Goal: Task Accomplishment & Management: Use online tool/utility

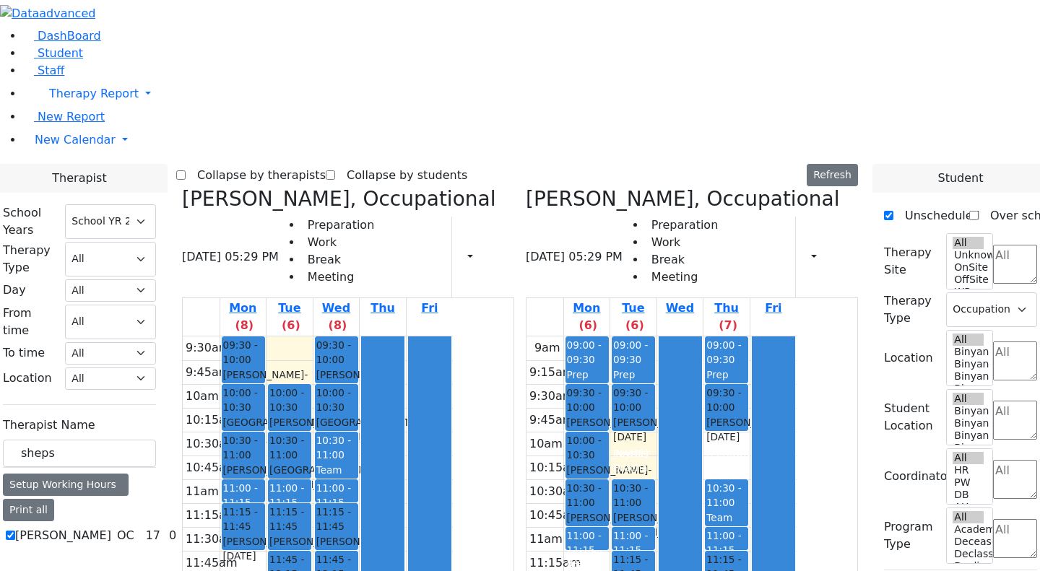
select select "212"
select select "1"
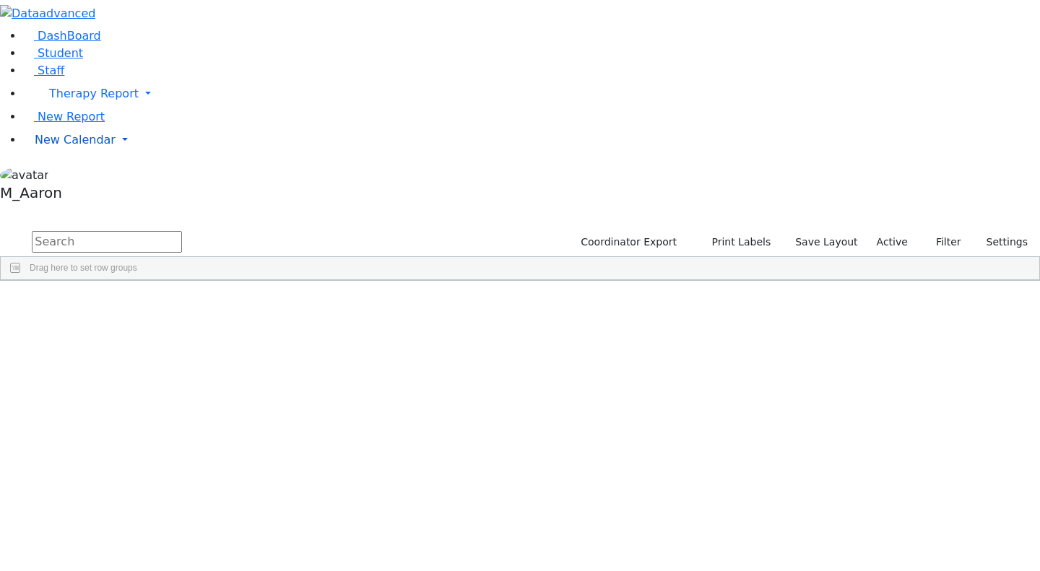
click at [64, 100] on span "New Calendar" at bounding box center [94, 94] width 90 height 14
click at [69, 176] on span "Calendar" at bounding box center [57, 170] width 52 height 14
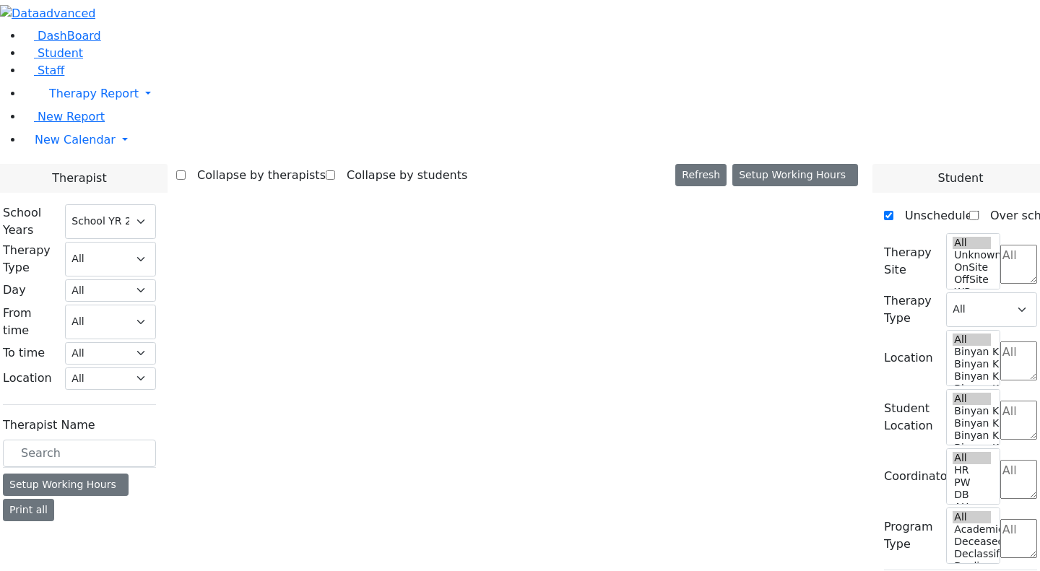
select select "212"
select select "1"
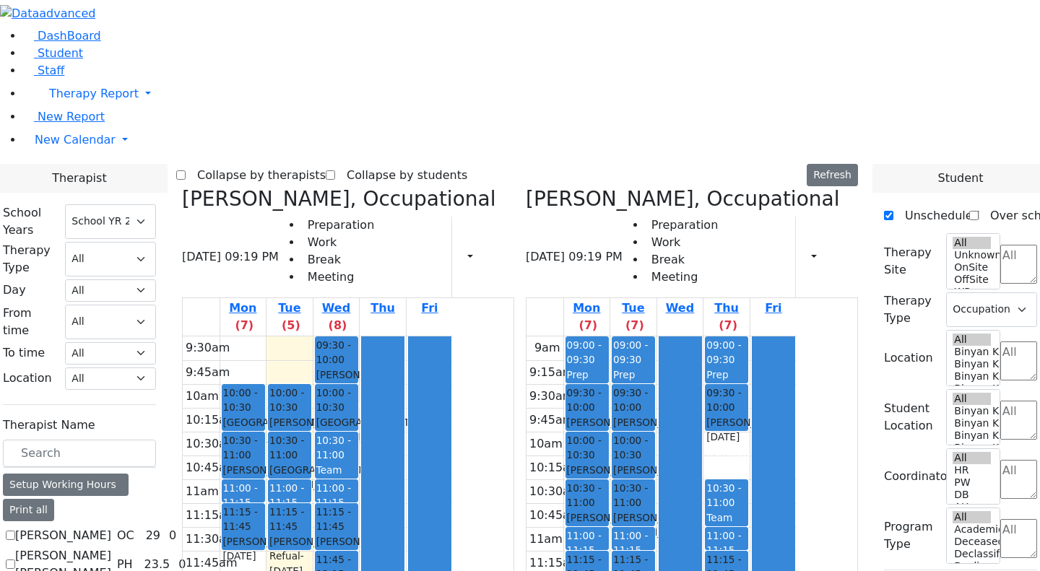
drag, startPoint x: 886, startPoint y: 225, endPoint x: 883, endPoint y: 276, distance: 50.7
drag, startPoint x: 1038, startPoint y: 254, endPoint x: 1039, endPoint y: 321, distance: 67.9
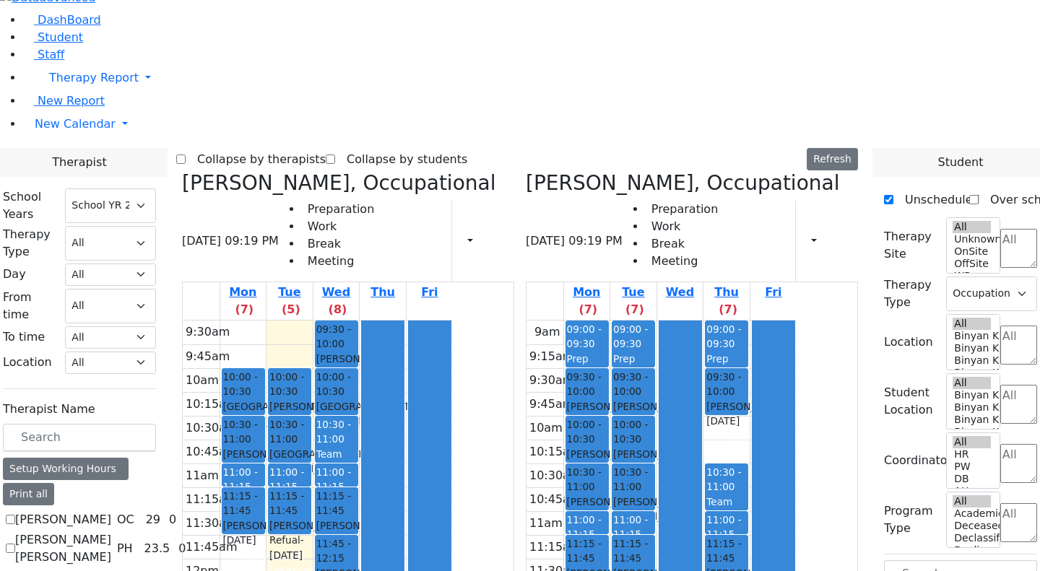
click at [526, 171] on icon at bounding box center [526, 183] width 0 height 24
checkbox input "false"
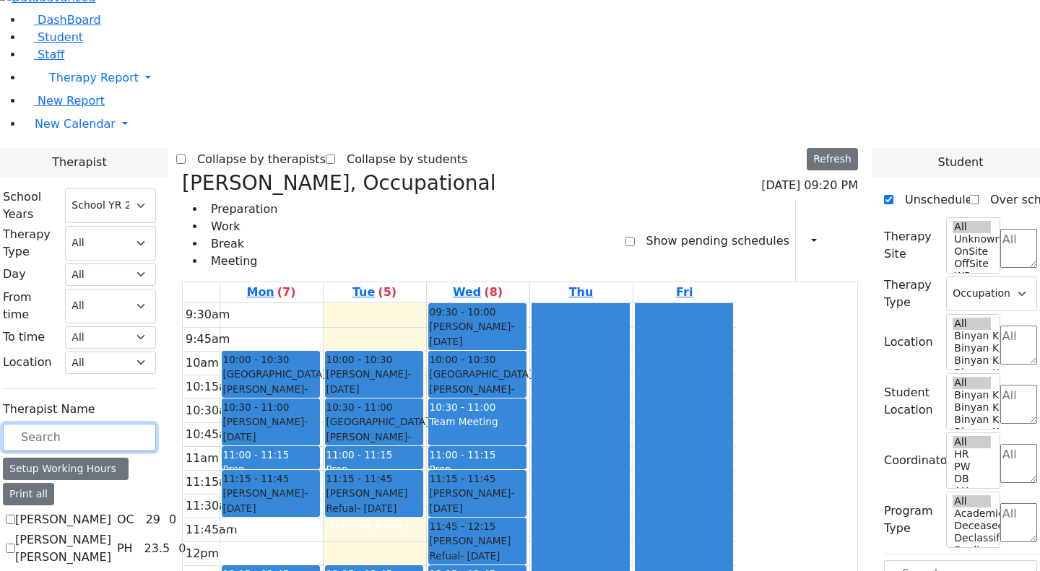
click at [156, 424] on input "text" at bounding box center [79, 437] width 153 height 27
type input "kenig"
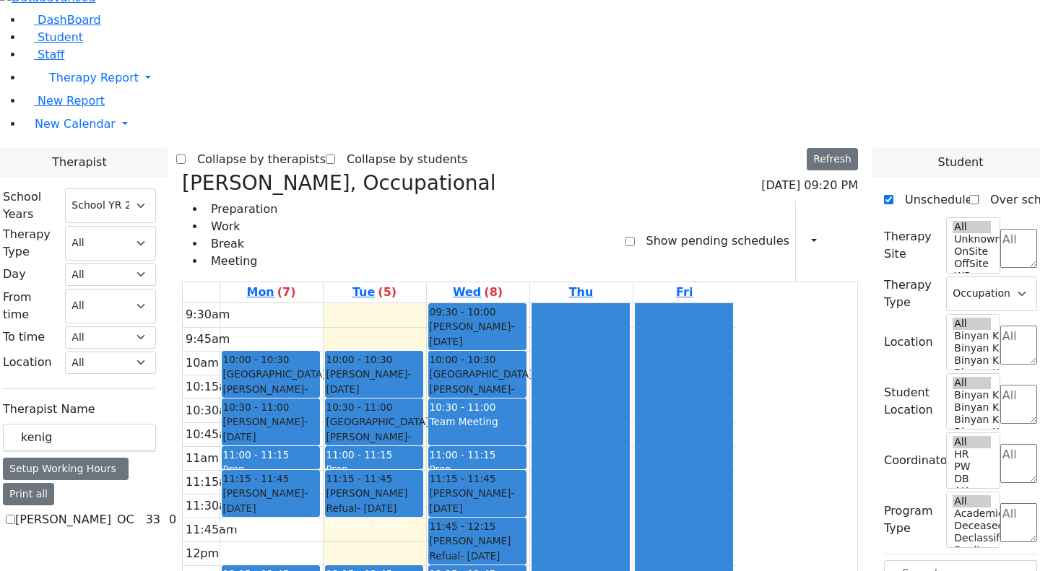
click at [111, 511] on label "[PERSON_NAME]" at bounding box center [63, 519] width 96 height 17
click at [15, 515] on input "[PERSON_NAME]" at bounding box center [10, 519] width 9 height 9
checkbox input "true"
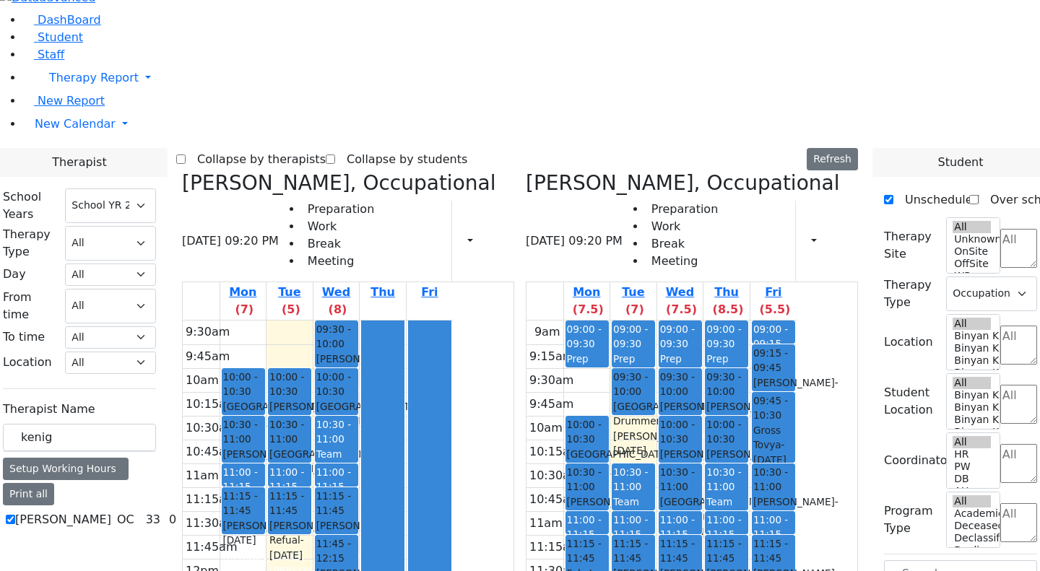
click at [701, 399] on div "[PERSON_NAME] - [DATE]" at bounding box center [680, 414] width 40 height 30
click at [182, 171] on icon at bounding box center [182, 183] width 0 height 24
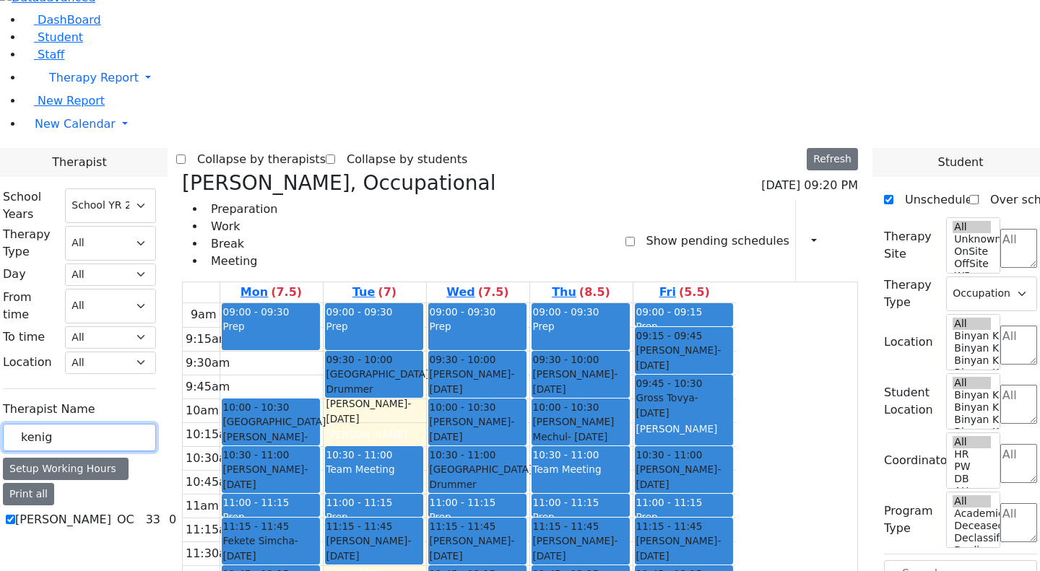
click at [156, 424] on input "kenig" at bounding box center [79, 437] width 153 height 27
drag, startPoint x: 235, startPoint y: 235, endPoint x: 157, endPoint y: 238, distance: 77.3
type input "yenty"
click at [111, 511] on label "[PERSON_NAME]" at bounding box center [63, 519] width 96 height 17
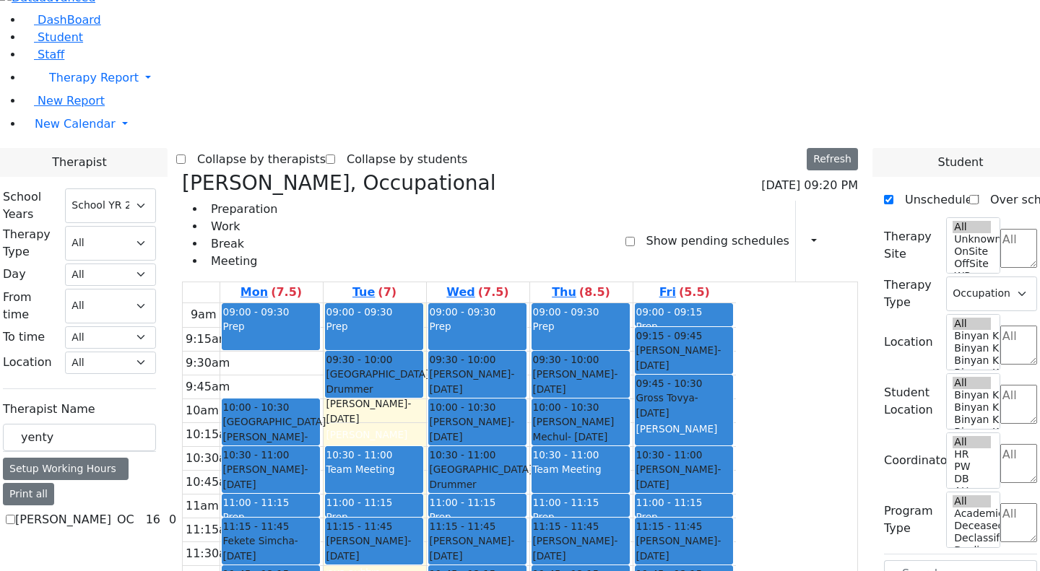
click at [15, 515] on input "[PERSON_NAME]" at bounding box center [10, 519] width 9 height 9
checkbox input "true"
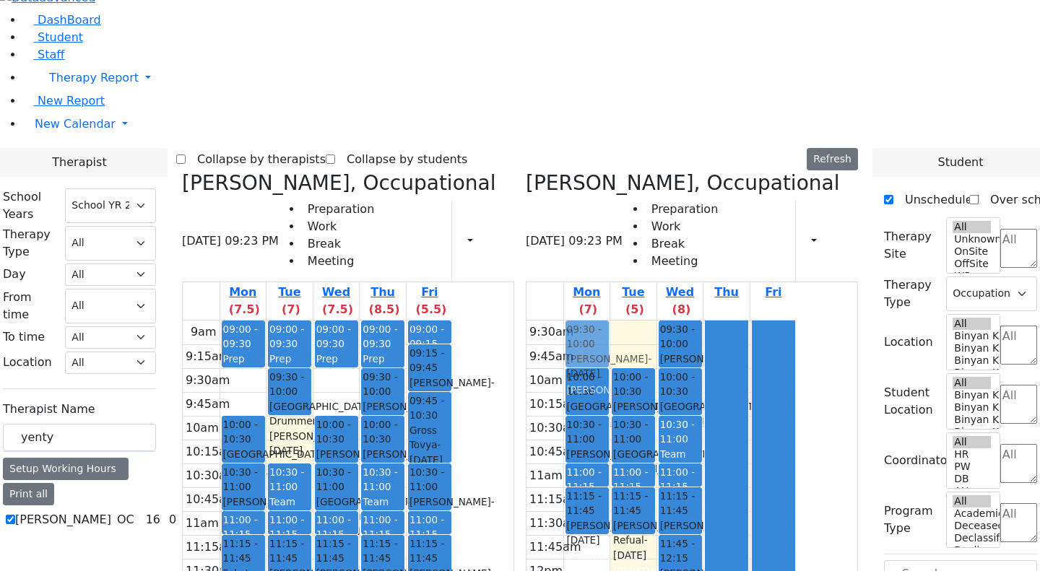
drag, startPoint x: 475, startPoint y: 177, endPoint x: 674, endPoint y: 129, distance: 204.3
click at [674, 171] on div "[PERSON_NAME], Occupational [DATE] 09:23 PM Preparation Work Break Meeting Prin…" at bounding box center [520, 532] width 688 height 723
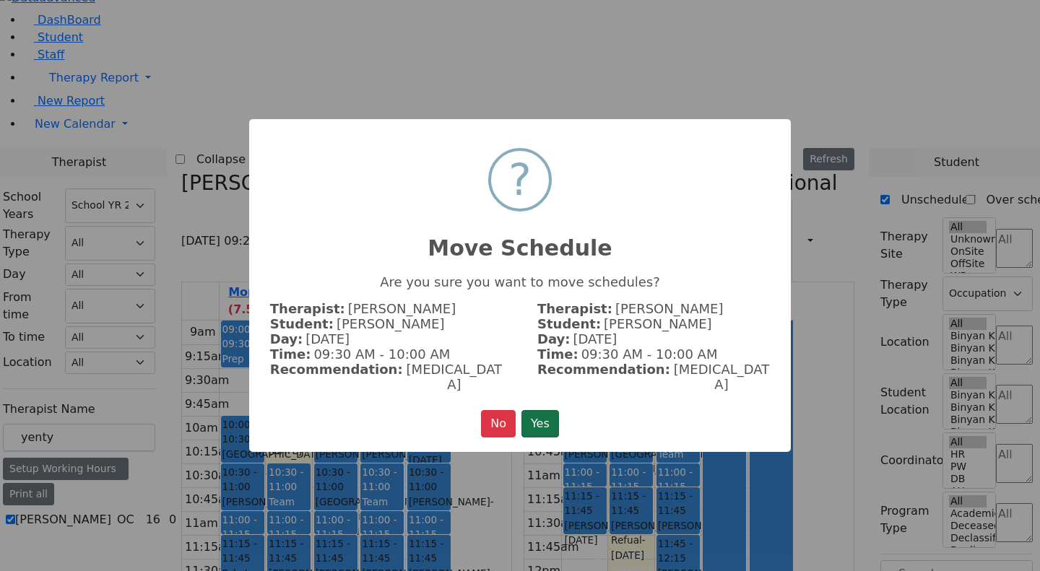
click at [545, 412] on button "Yes" at bounding box center [540, 423] width 38 height 27
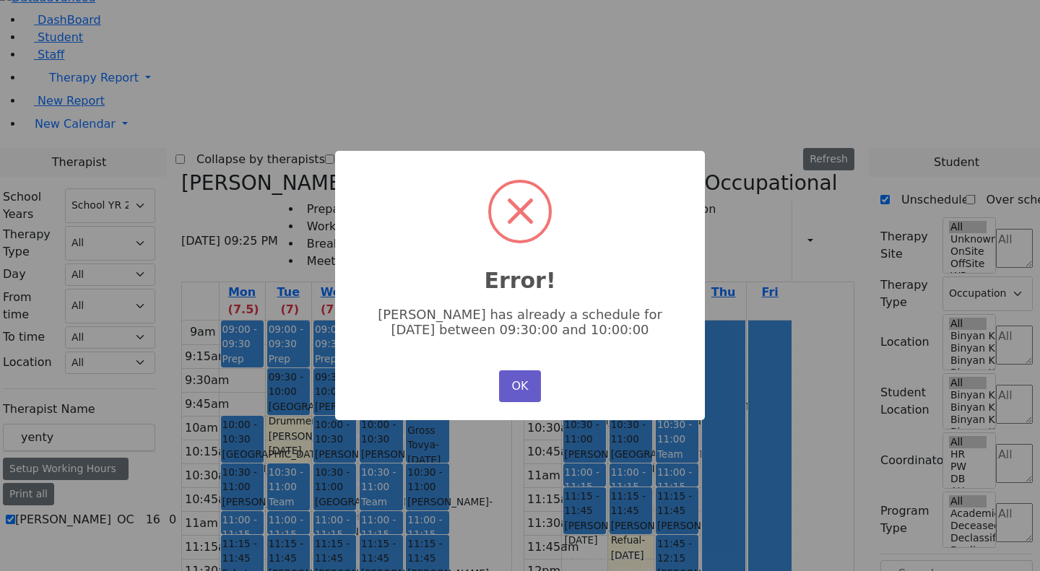
click at [532, 389] on button "OK" at bounding box center [520, 387] width 42 height 32
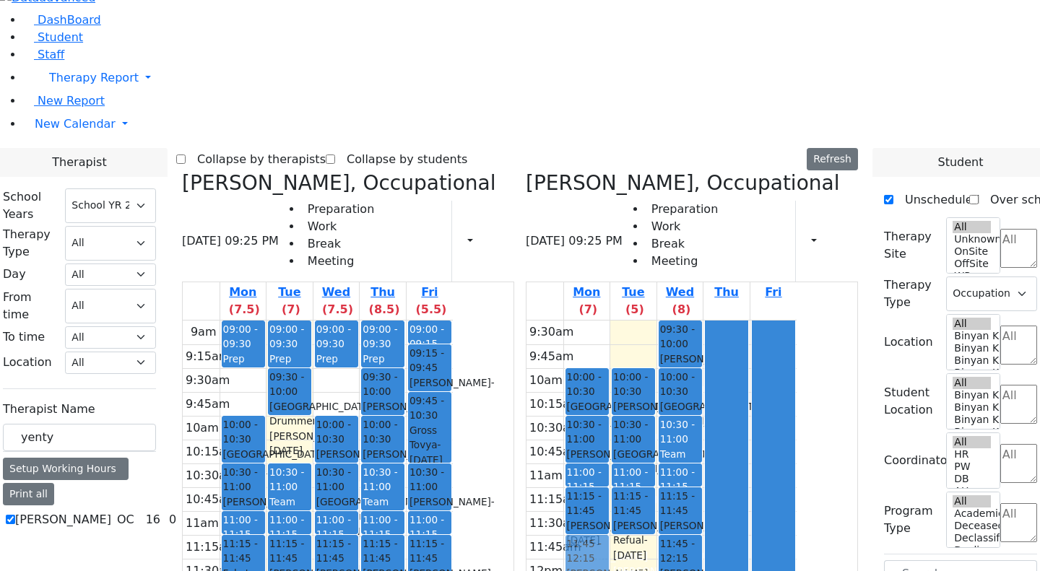
drag, startPoint x: 476, startPoint y: 182, endPoint x: 675, endPoint y: 359, distance: 266.0
click at [675, 359] on div "[PERSON_NAME], Occupational [DATE] 09:25 PM Preparation Work Break Meeting Prin…" at bounding box center [520, 532] width 688 height 723
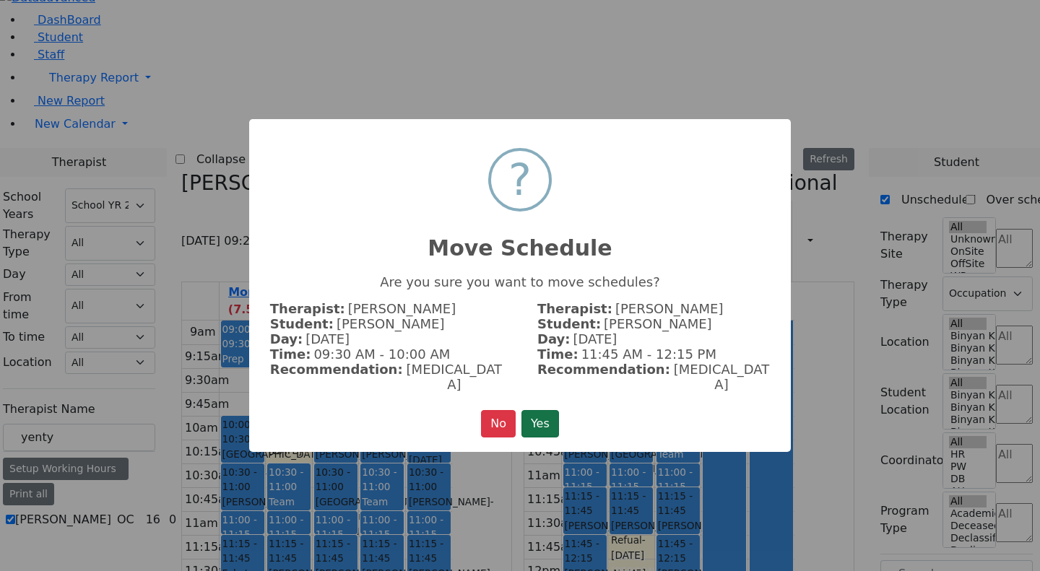
click at [547, 416] on button "Yes" at bounding box center [540, 423] width 38 height 27
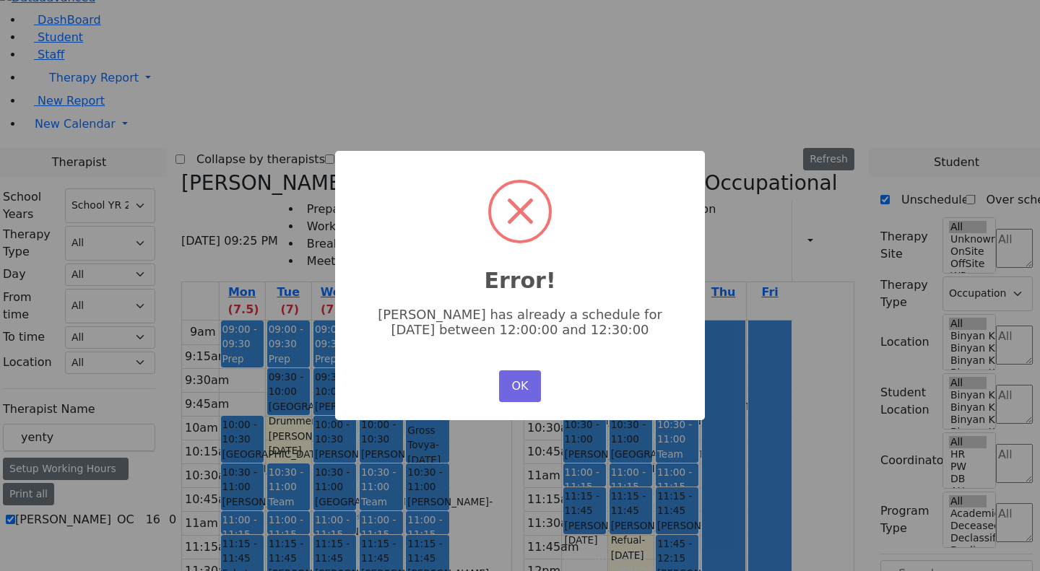
click at [550, 407] on div "× Error! [PERSON_NAME] has already a schedule for [DATE] between 12:00:00 and 1…" at bounding box center [520, 285] width 370 height 269
click at [528, 395] on button "OK" at bounding box center [520, 387] width 42 height 32
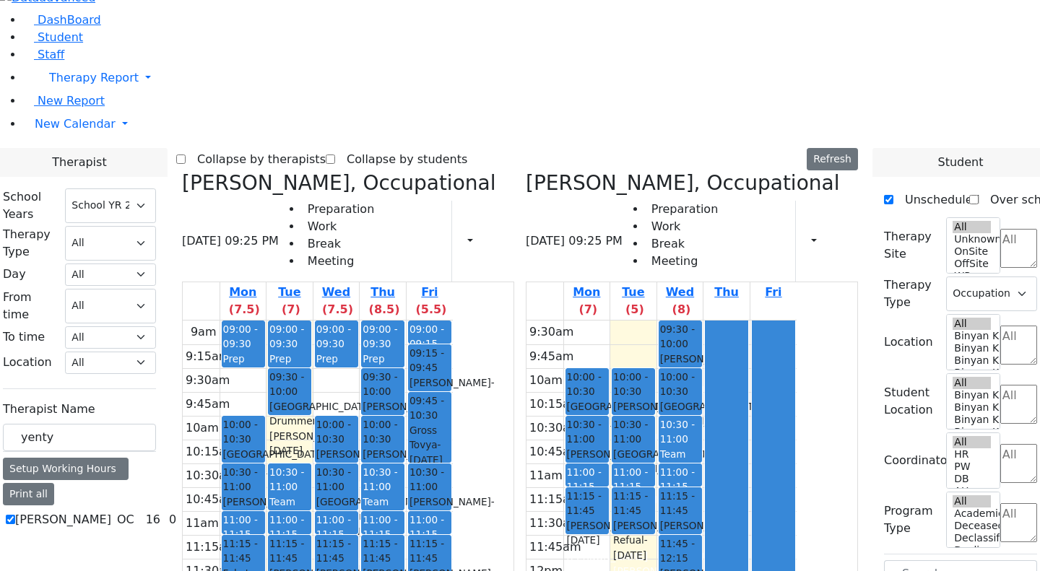
drag, startPoint x: 477, startPoint y: 182, endPoint x: 703, endPoint y: 515, distance: 402.4
click at [703, 515] on div "[PERSON_NAME], Occupational [DATE] 09:25 PM Preparation Work Break Meeting Prin…" at bounding box center [520, 532] width 688 height 723
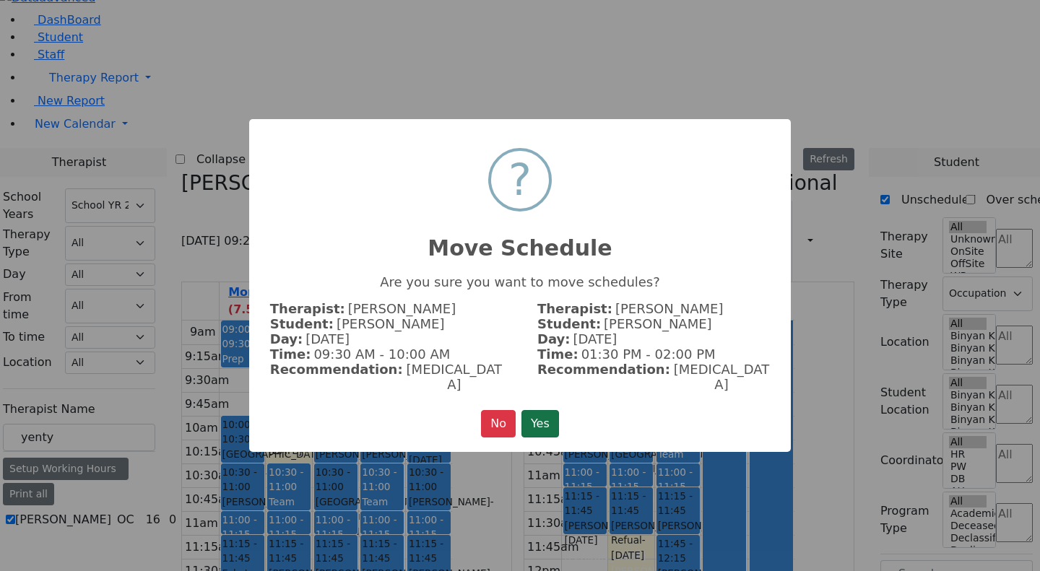
click at [558, 416] on button "Yes" at bounding box center [540, 423] width 38 height 27
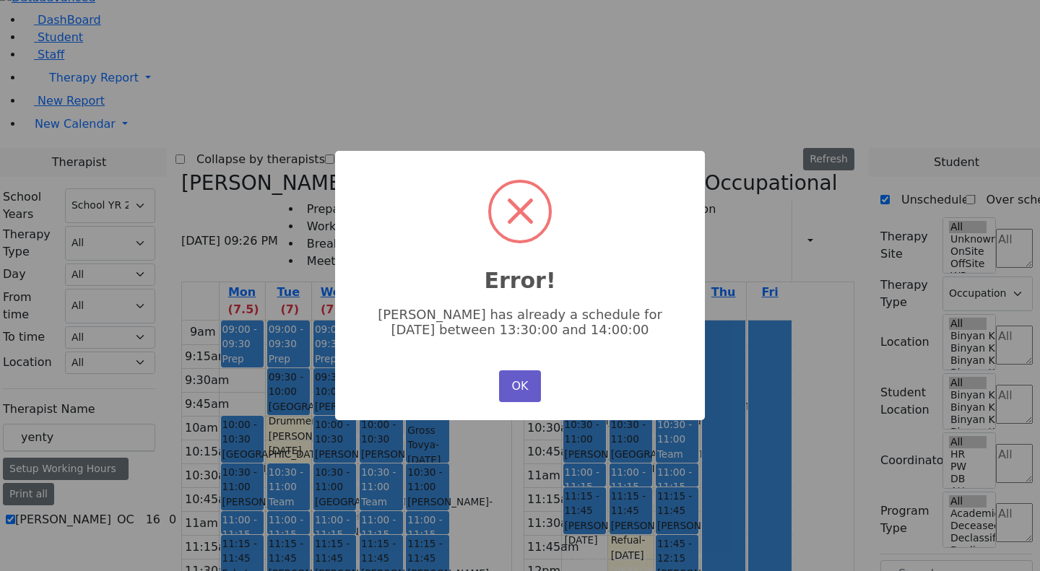
click at [518, 386] on button "OK" at bounding box center [520, 387] width 42 height 32
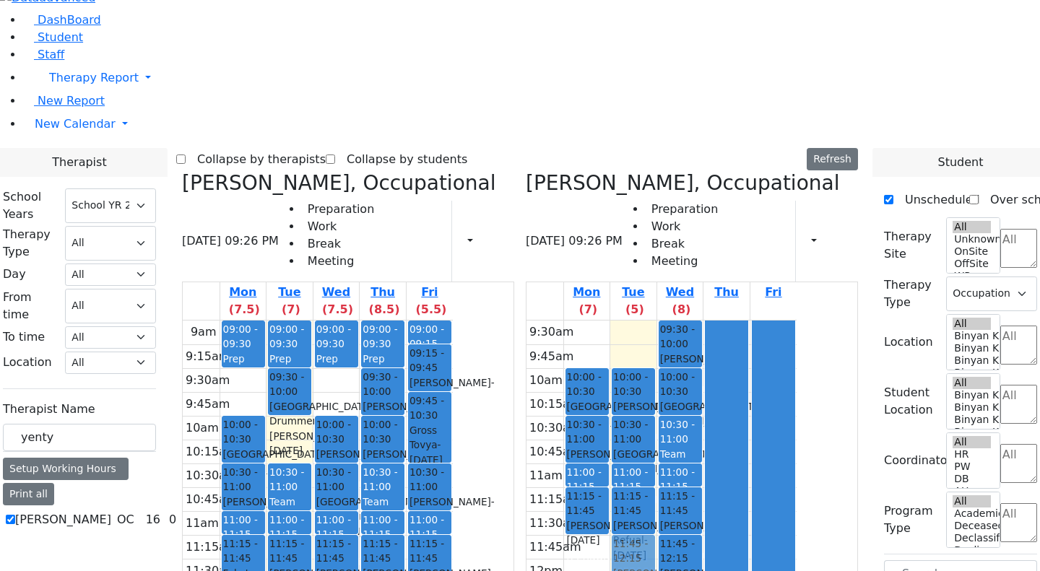
drag, startPoint x: 471, startPoint y: 180, endPoint x: 709, endPoint y: 351, distance: 292.9
click at [709, 351] on div "[PERSON_NAME], Occupational [DATE] 09:26 PM Preparation Work Break Meeting Prin…" at bounding box center [520, 532] width 688 height 723
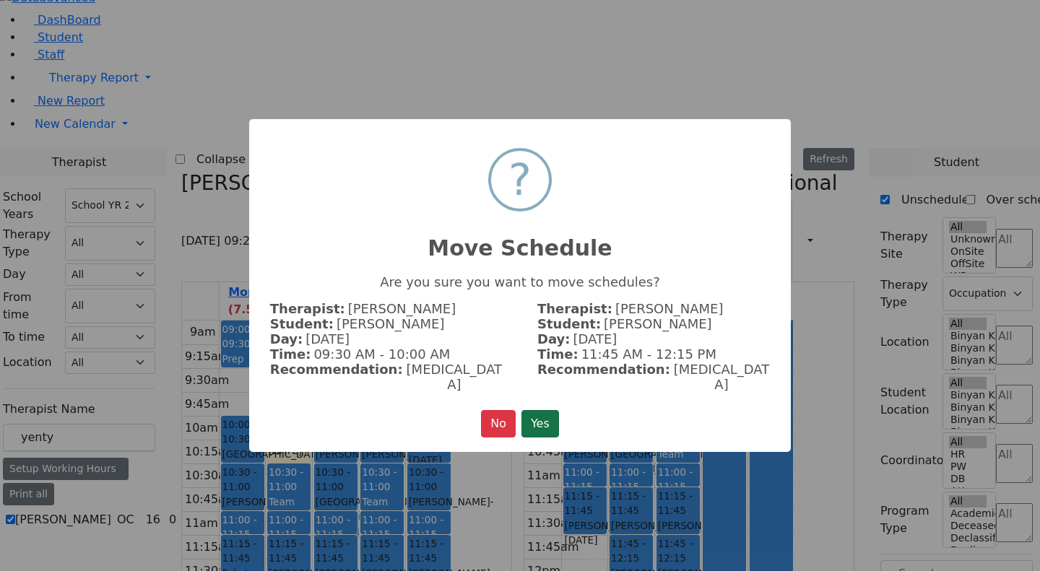
click at [545, 410] on button "Yes" at bounding box center [540, 423] width 38 height 27
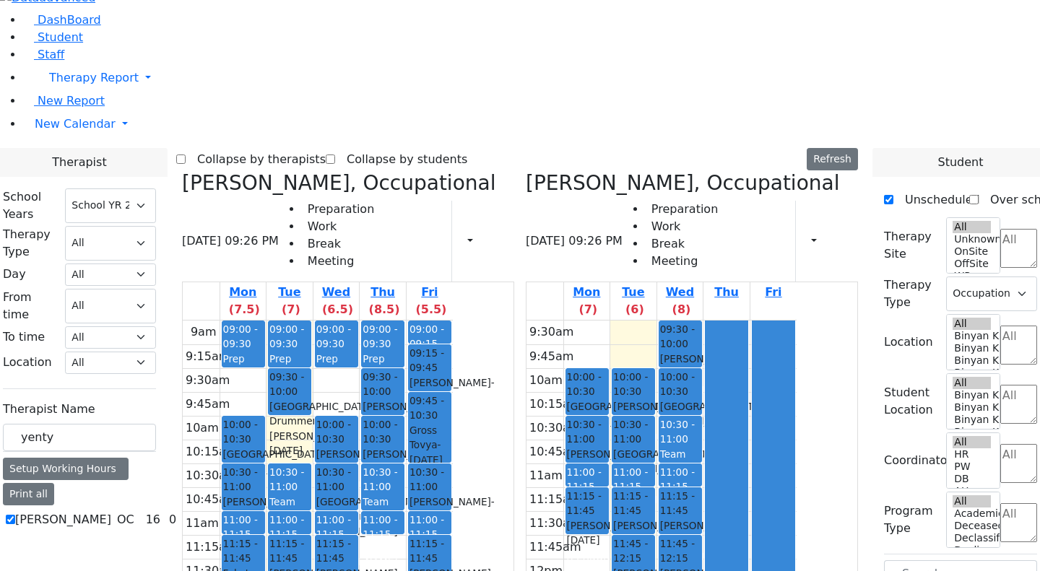
drag, startPoint x: 530, startPoint y: 343, endPoint x: 756, endPoint y: 558, distance: 312.1
click at [756, 558] on div "[PERSON_NAME], Occupational [DATE] 09:26 PM Preparation Work Break Meeting Prin…" at bounding box center [520, 532] width 688 height 723
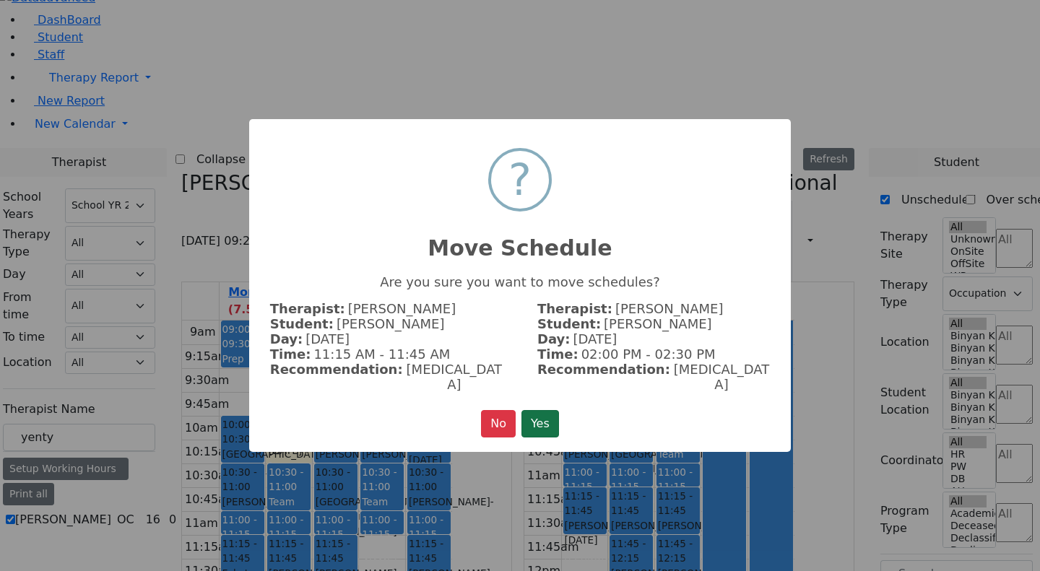
click at [549, 417] on button "Yes" at bounding box center [540, 423] width 38 height 27
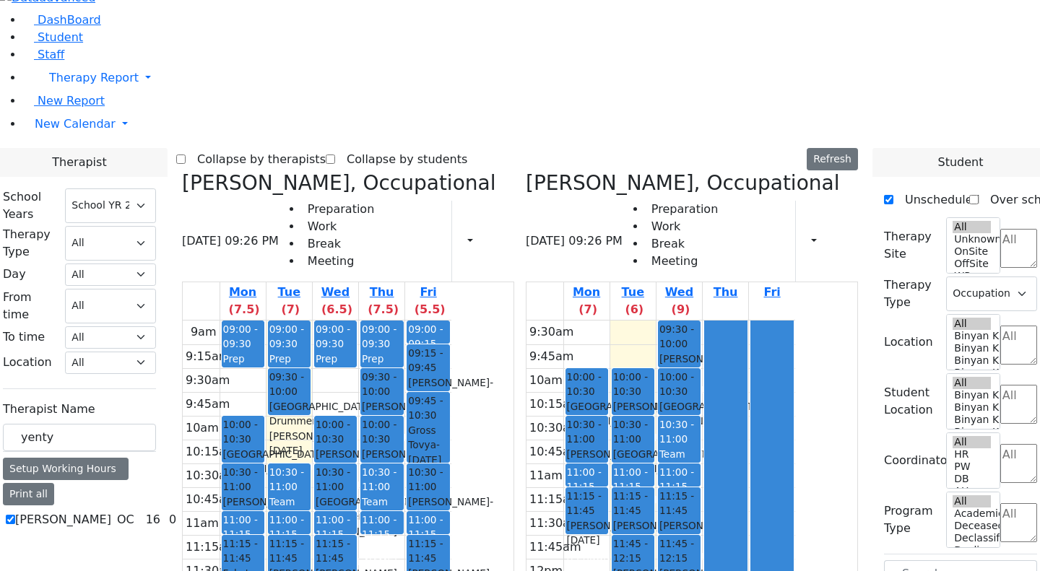
click at [526, 171] on icon at bounding box center [526, 183] width 0 height 24
select select
checkbox input "false"
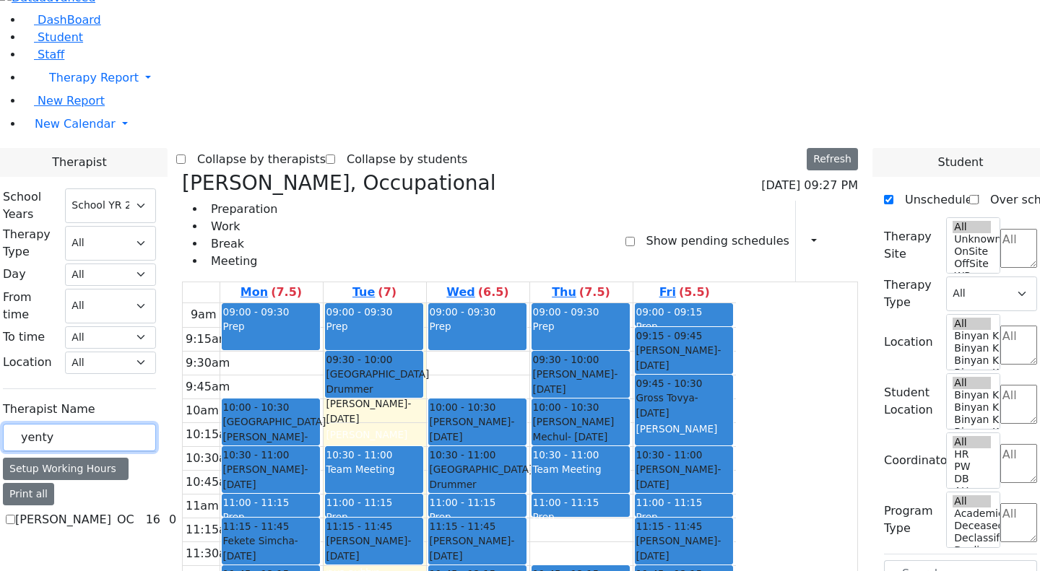
drag, startPoint x: 231, startPoint y: 235, endPoint x: 127, endPoint y: 245, distance: 104.5
type input "[PERSON_NAME]"
click at [111, 511] on label "[PERSON_NAME]" at bounding box center [63, 519] width 96 height 17
click at [15, 515] on input "[PERSON_NAME]" at bounding box center [10, 519] width 9 height 9
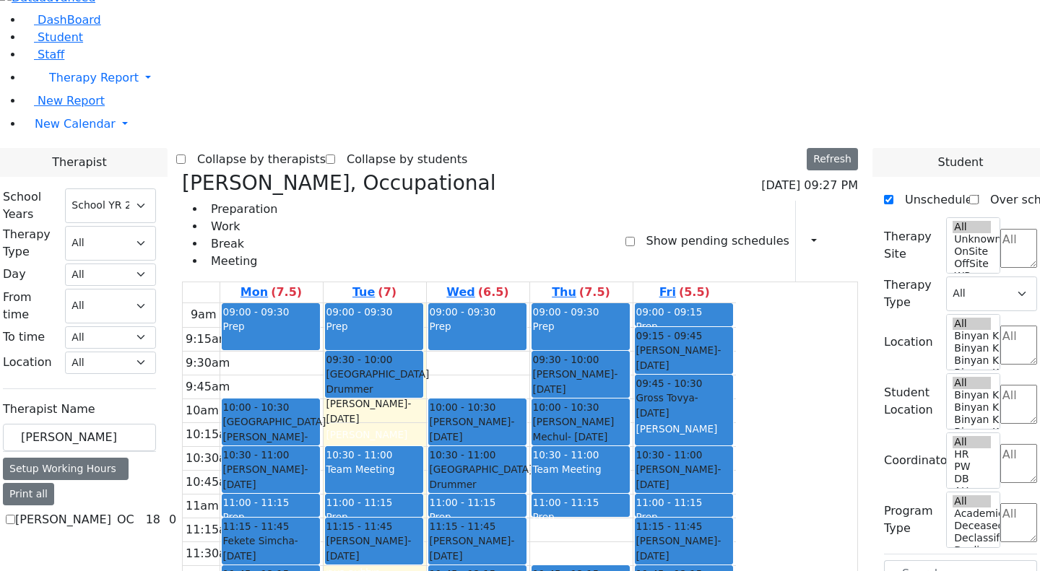
checkbox input "true"
select select "1"
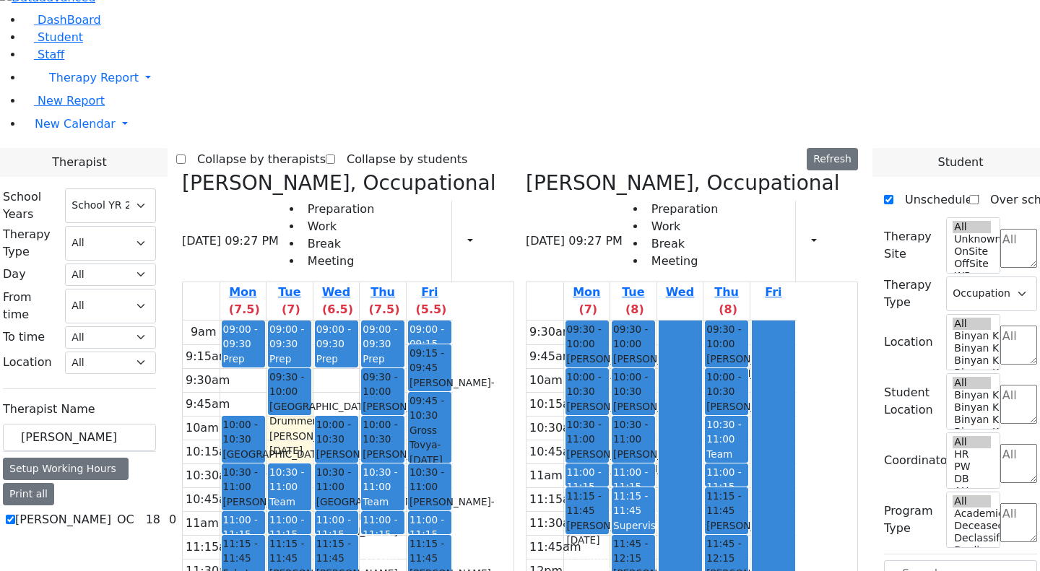
click at [795, 342] on div at bounding box center [774, 582] width 43 height 523
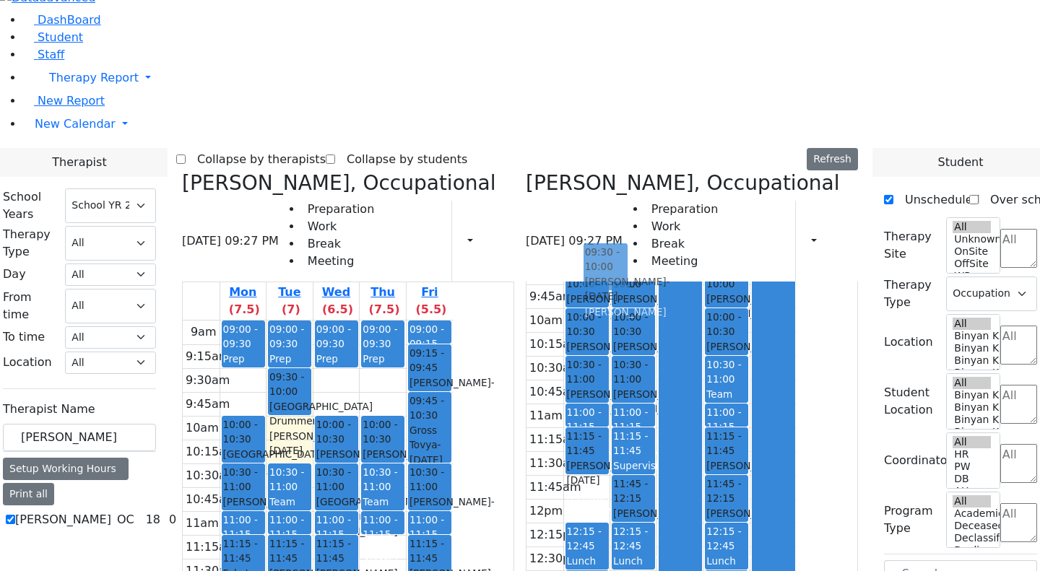
scroll to position [0, 0]
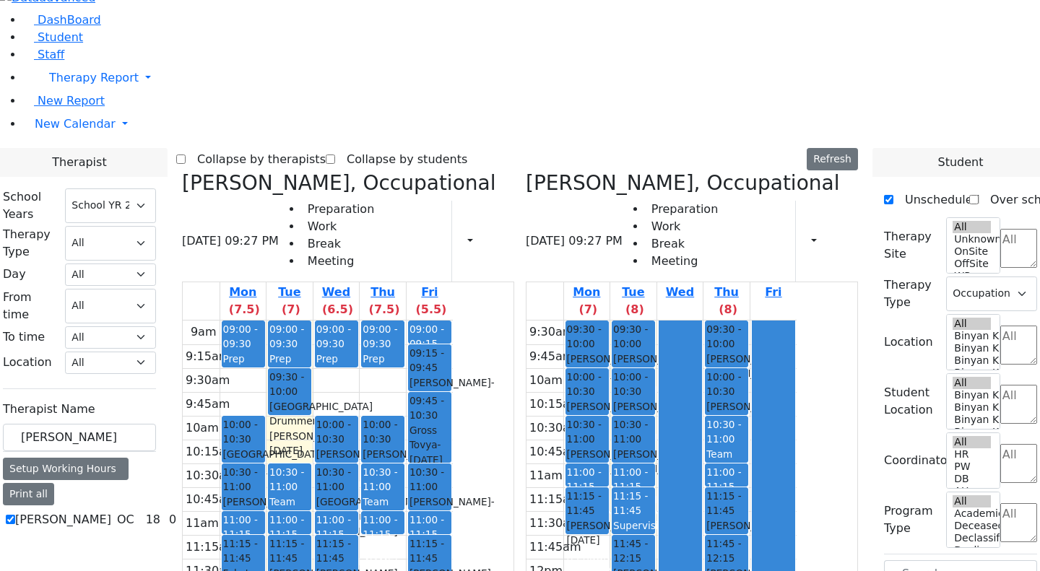
drag, startPoint x: 524, startPoint y: 171, endPoint x: 711, endPoint y: 430, distance: 319.7
click at [711, 430] on div "[PERSON_NAME], Occupational [DATE] 09:27 PM Preparation Work Break Meeting Prin…" at bounding box center [520, 532] width 688 height 723
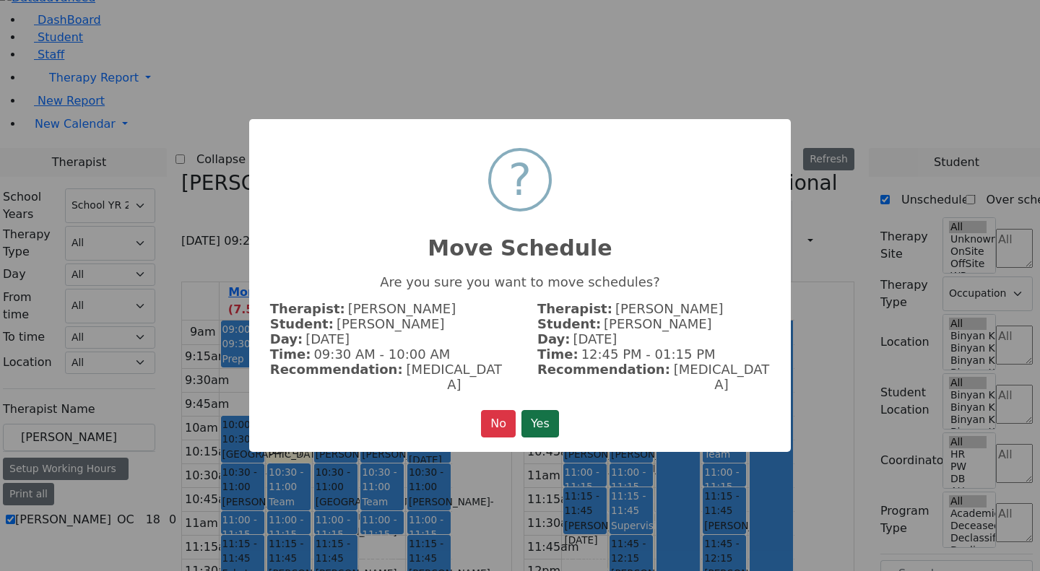
click at [542, 420] on button "Yes" at bounding box center [540, 423] width 38 height 27
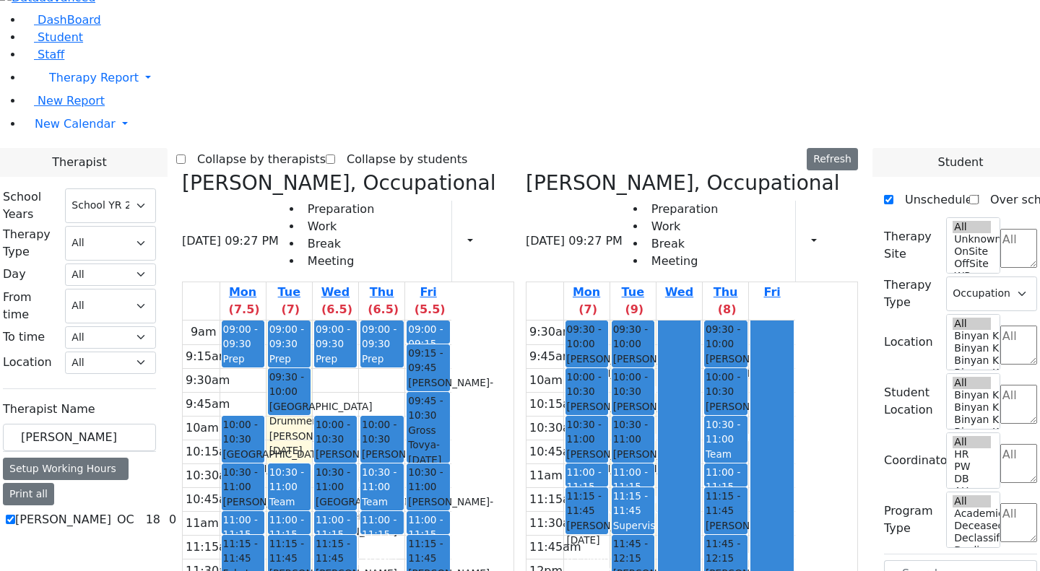
click at [526, 171] on icon at bounding box center [526, 183] width 0 height 24
select select
checkbox input "false"
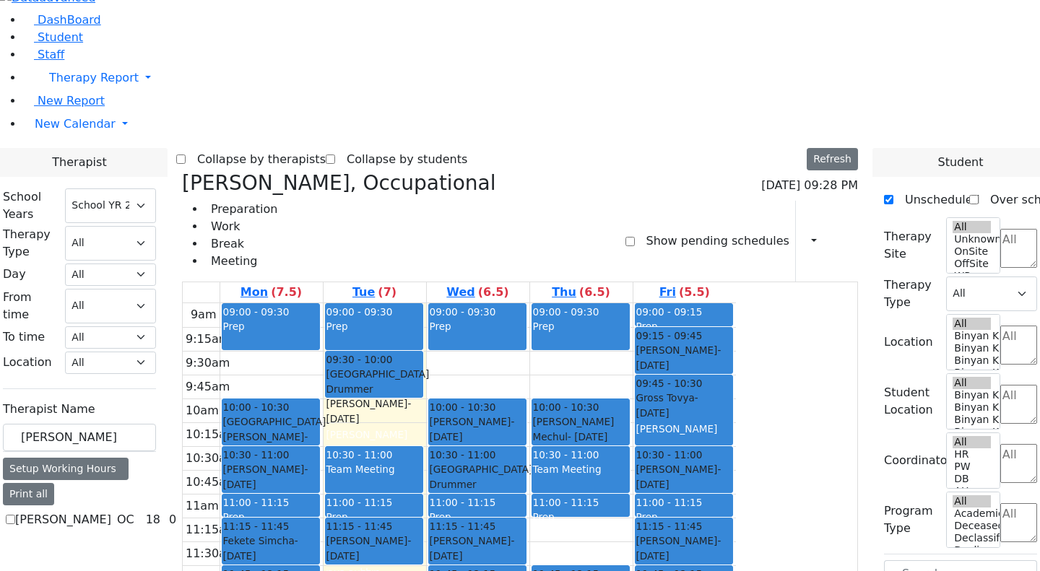
click at [182, 171] on icon at bounding box center [182, 183] width 0 height 24
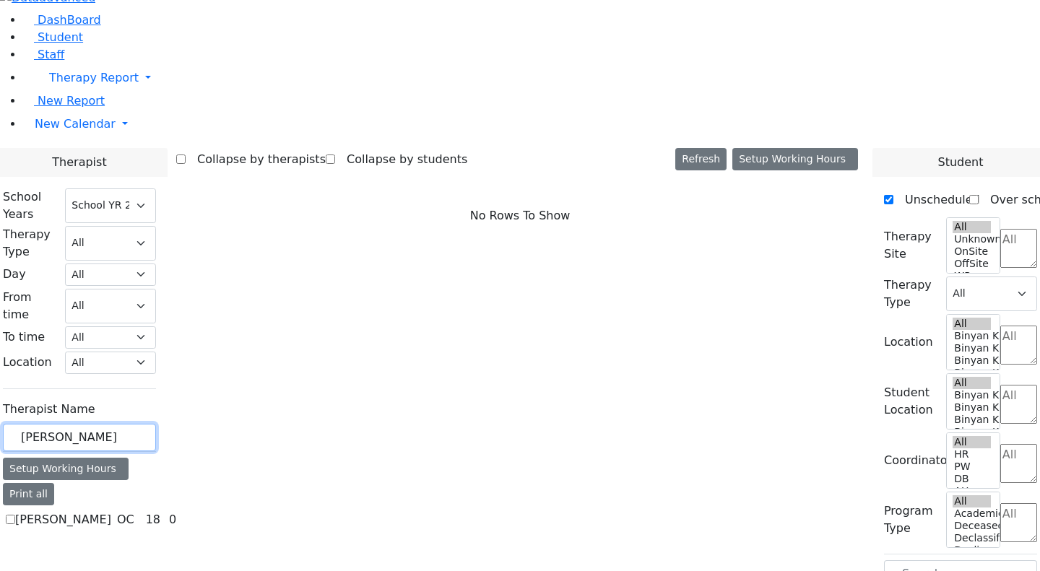
drag, startPoint x: 242, startPoint y: 236, endPoint x: 147, endPoint y: 241, distance: 95.4
type input "zc"
click at [111, 511] on label "[PERSON_NAME]" at bounding box center [63, 519] width 96 height 17
click at [15, 515] on input "[PERSON_NAME]" at bounding box center [10, 519] width 9 height 9
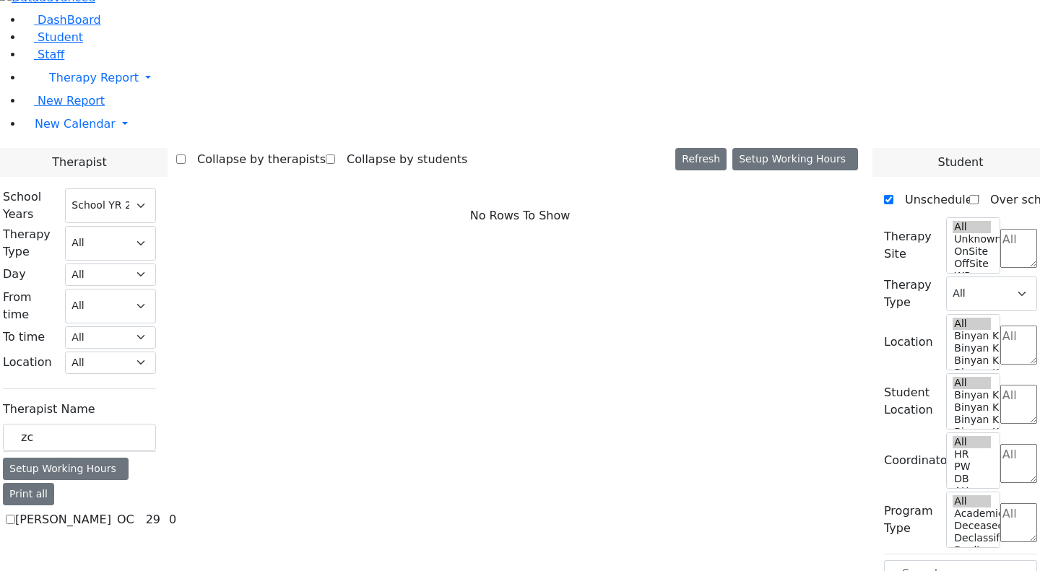
checkbox input "true"
select select "1"
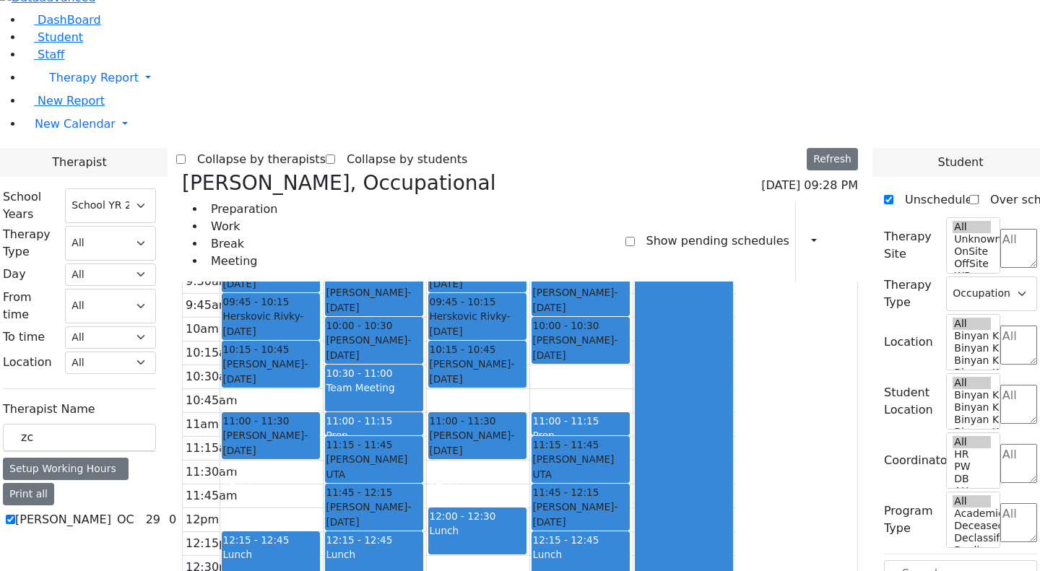
scroll to position [82, 0]
click at [182, 171] on icon at bounding box center [182, 183] width 0 height 24
select select
checkbox input "false"
